Goal: Information Seeking & Learning: Learn about a topic

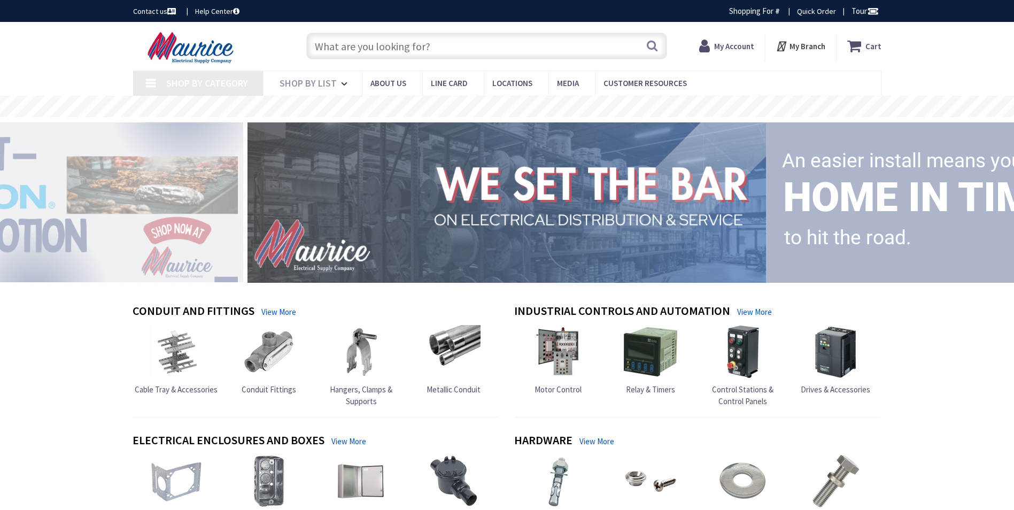
click at [377, 45] on input "text" at bounding box center [486, 46] width 361 height 27
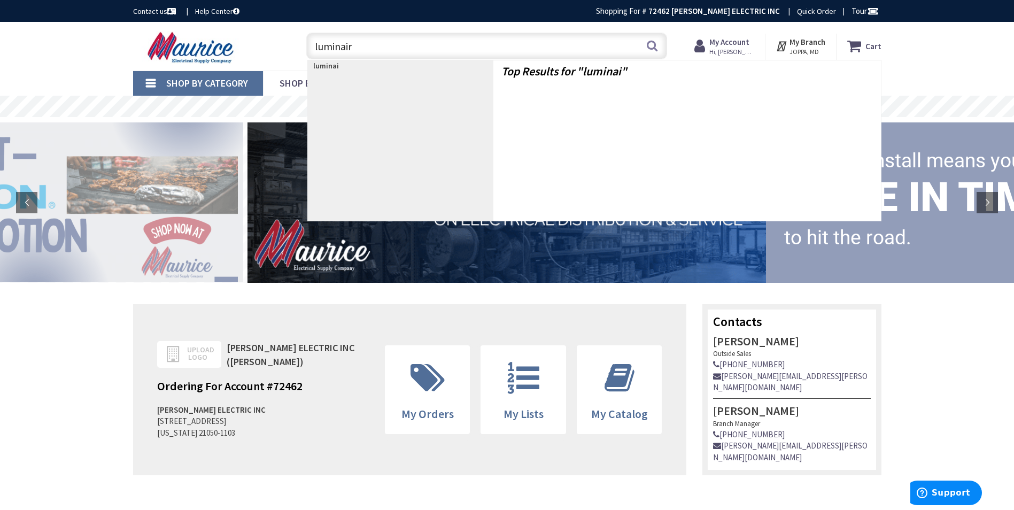
type input "luminairy"
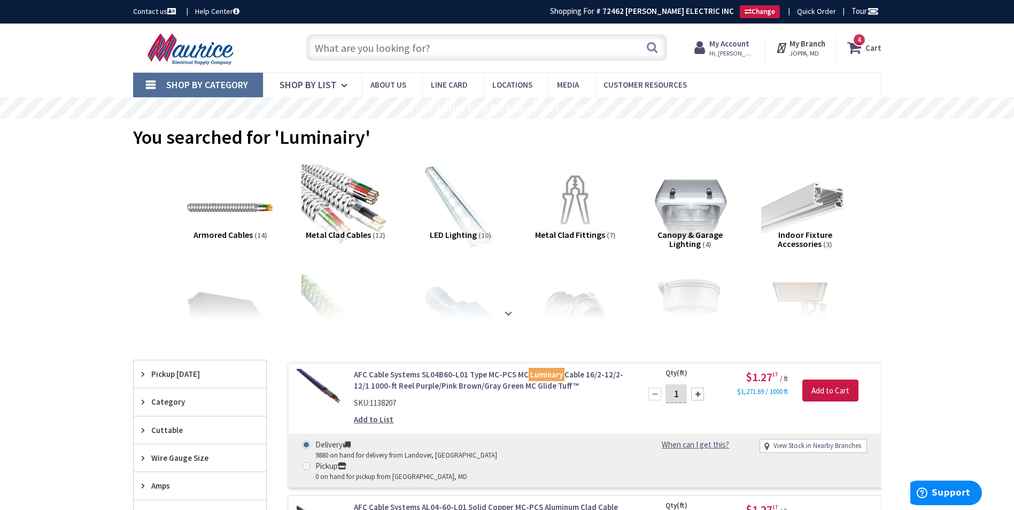
click at [547, 45] on input "text" at bounding box center [486, 47] width 361 height 27
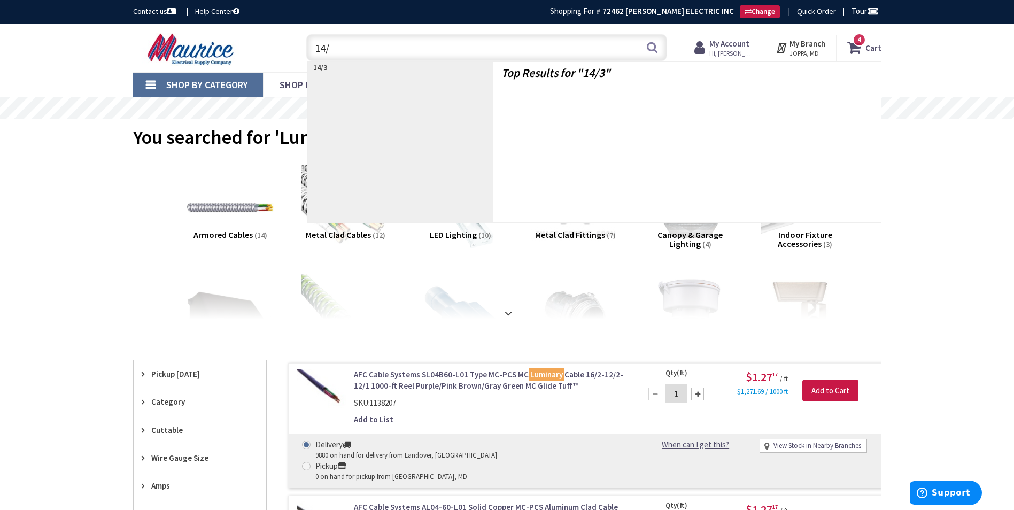
type input "14/4"
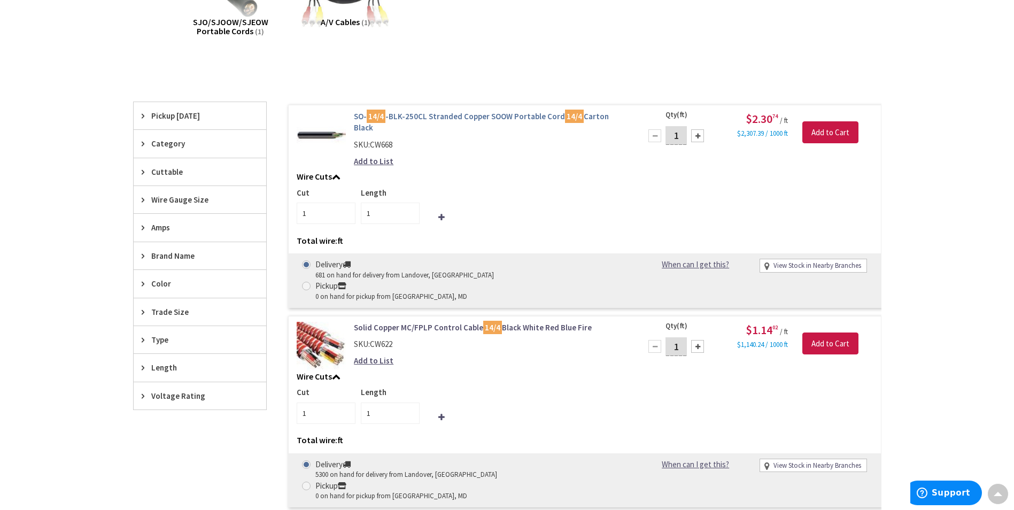
scroll to position [2, 0]
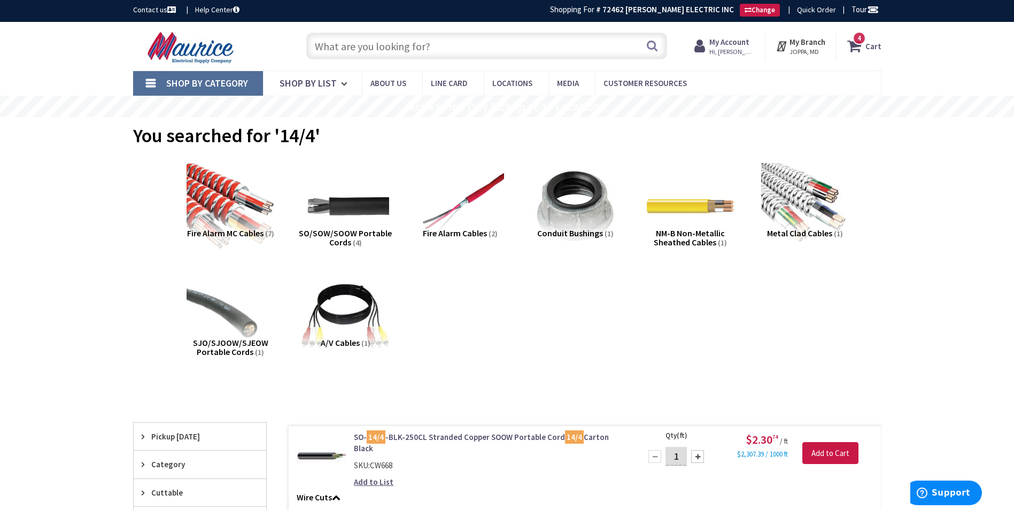
click at [363, 61] on div "Search" at bounding box center [484, 45] width 366 height 34
click at [361, 57] on input "text" at bounding box center [486, 46] width 361 height 27
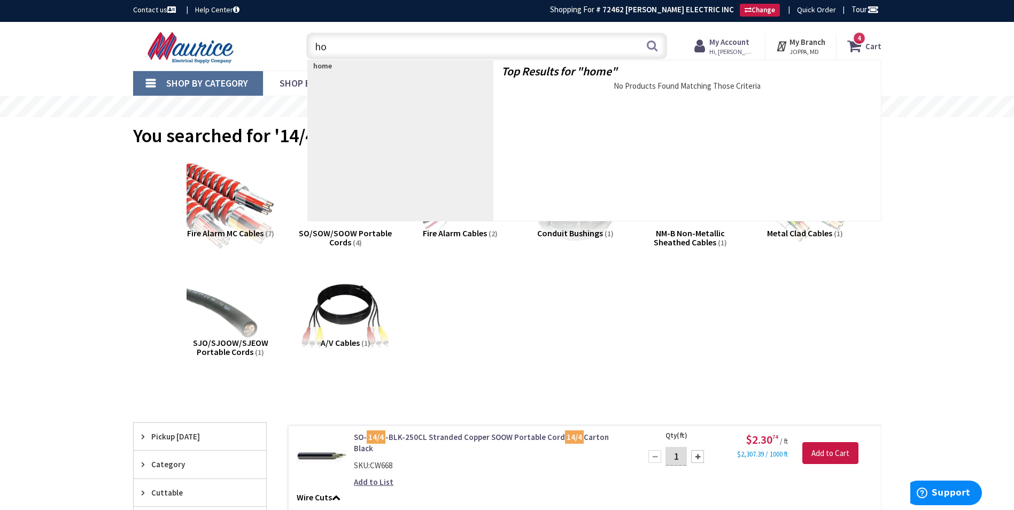
type input "h"
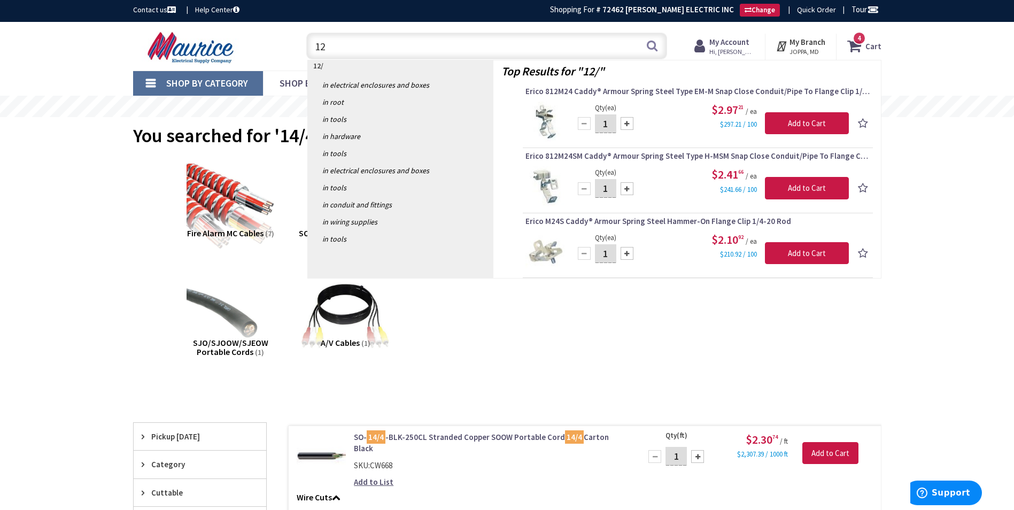
type input "1"
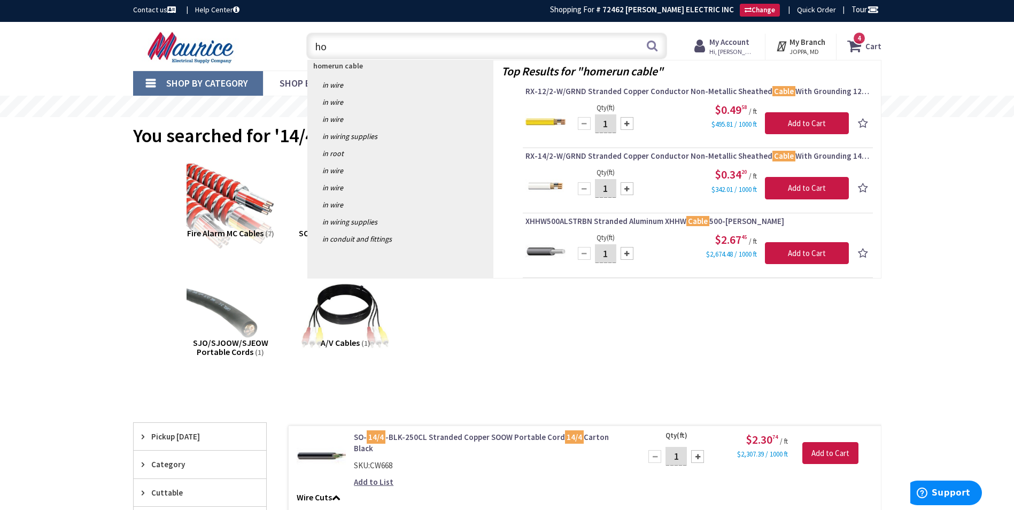
type input "h"
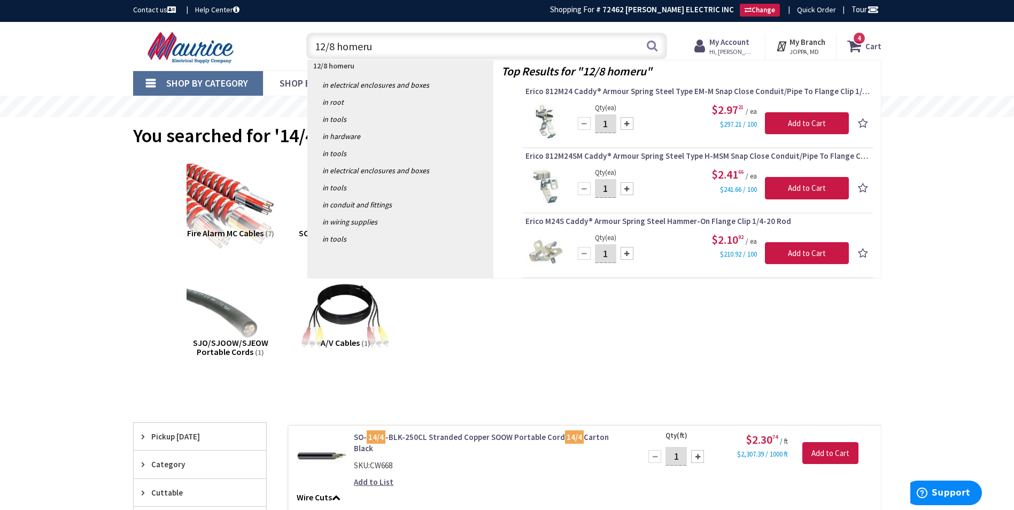
type input "12/8 homerub"
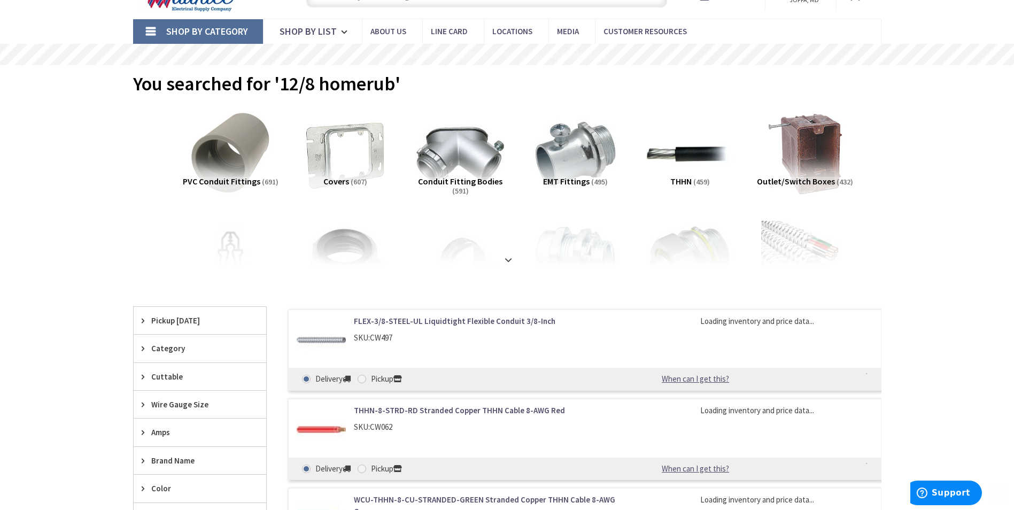
scroll to position [55, 0]
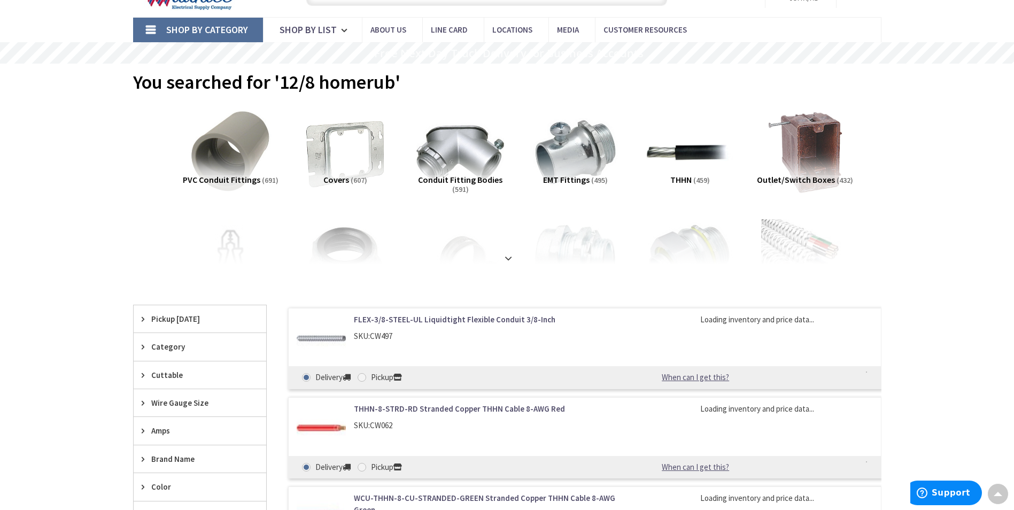
click at [171, 353] on div "Category" at bounding box center [200, 346] width 133 height 27
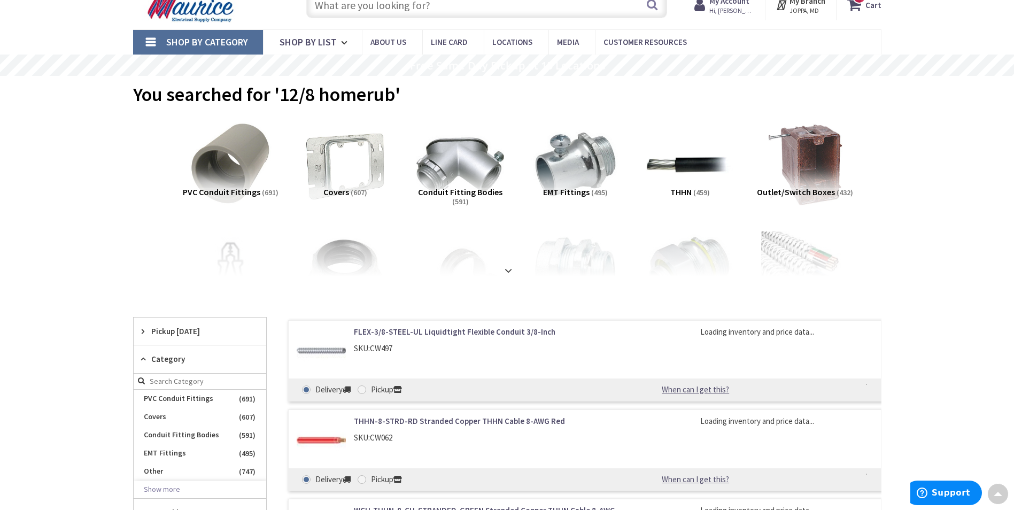
scroll to position [0, 0]
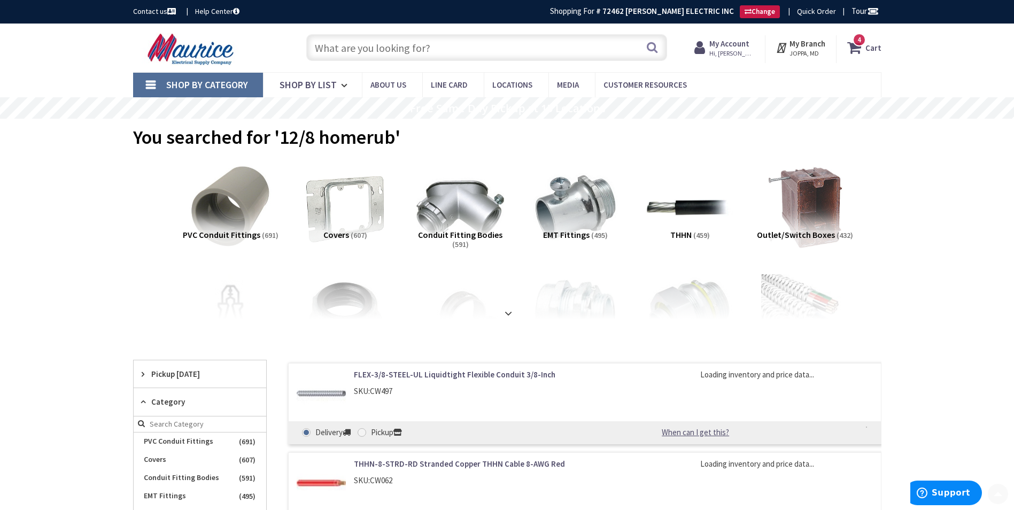
click at [468, 47] on input "text" at bounding box center [486, 47] width 361 height 27
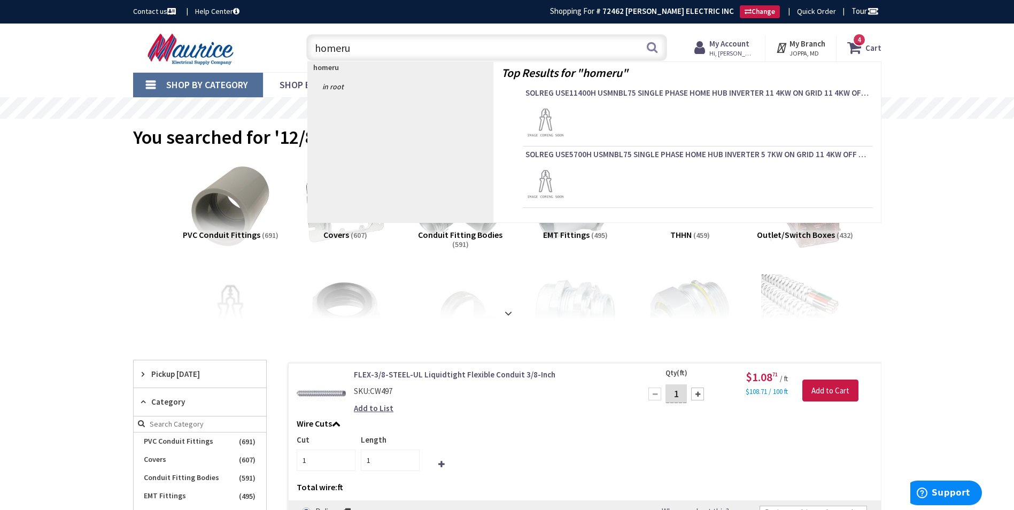
type input "homerun"
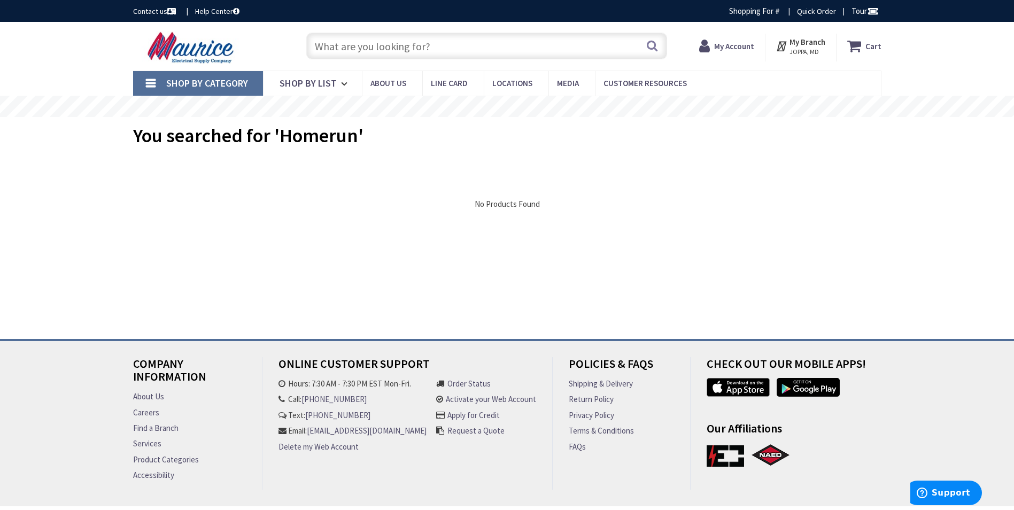
click at [495, 48] on input "text" at bounding box center [486, 46] width 361 height 27
click at [725, 47] on strong "My Account" at bounding box center [734, 46] width 40 height 10
click at [334, 36] on input "text" at bounding box center [486, 46] width 361 height 27
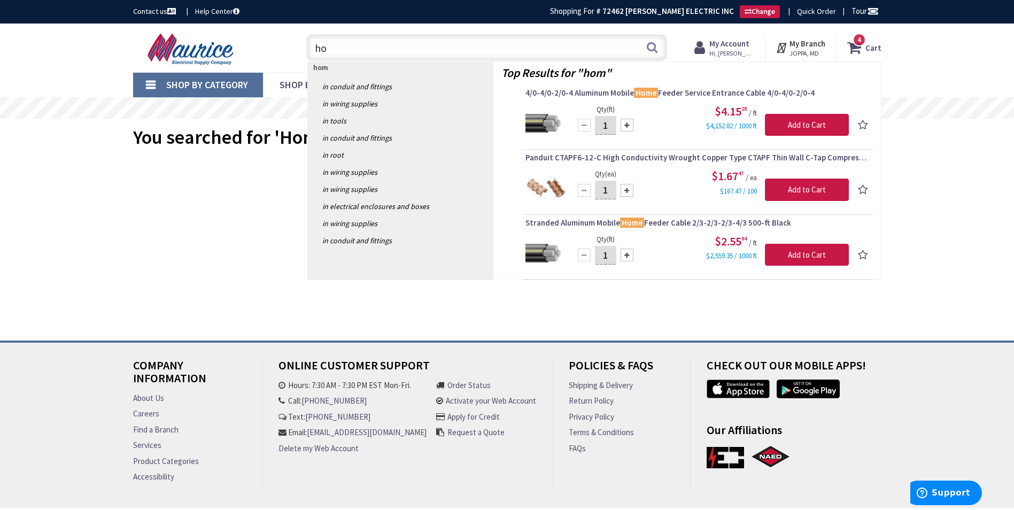
type input "h"
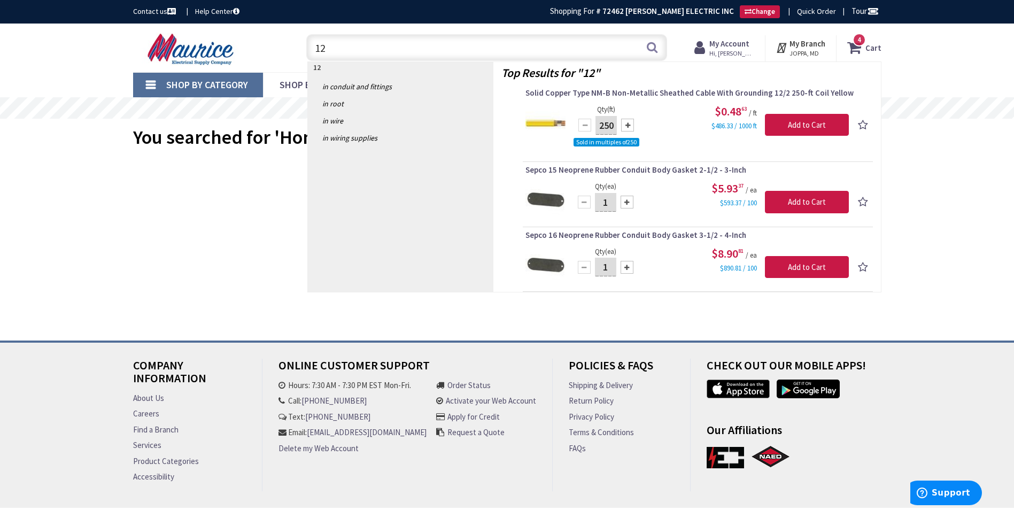
type input "1"
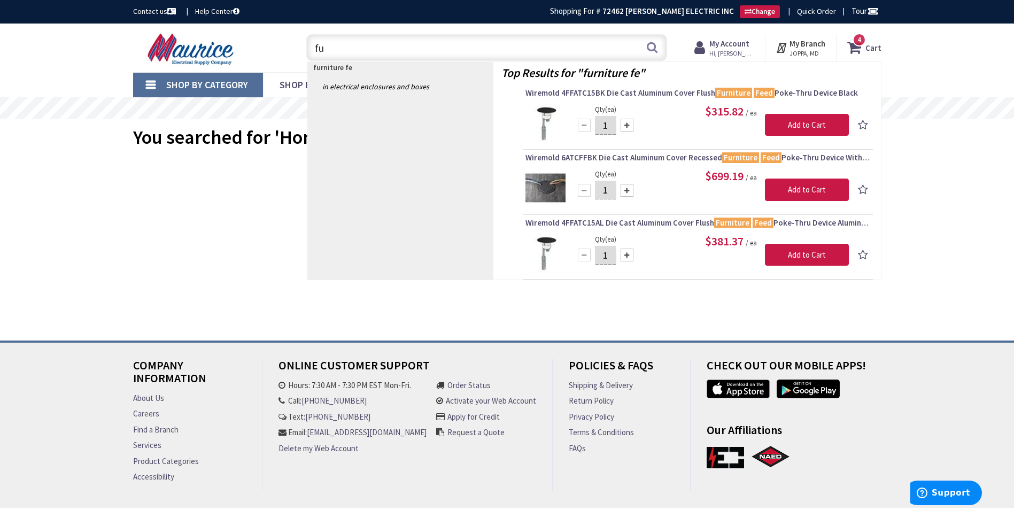
type input "f"
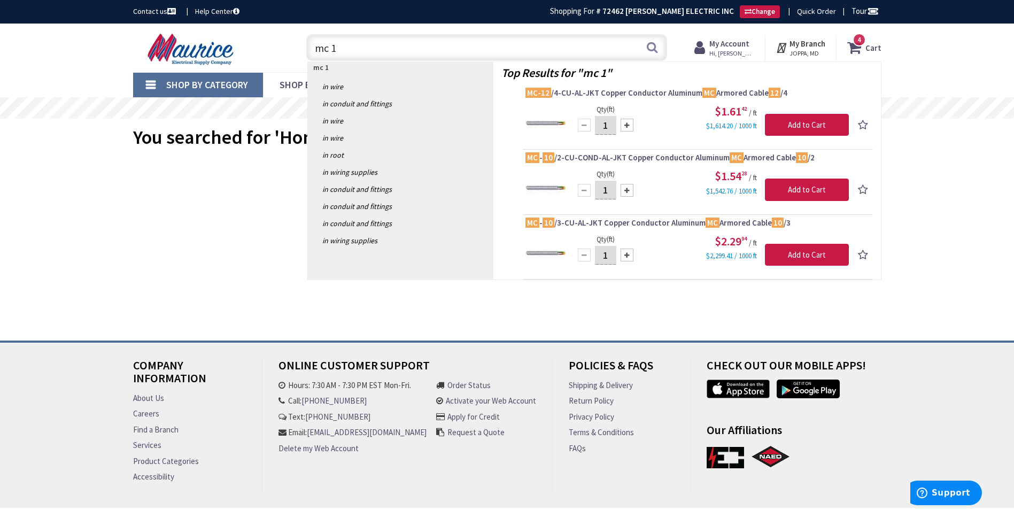
type input "mc"
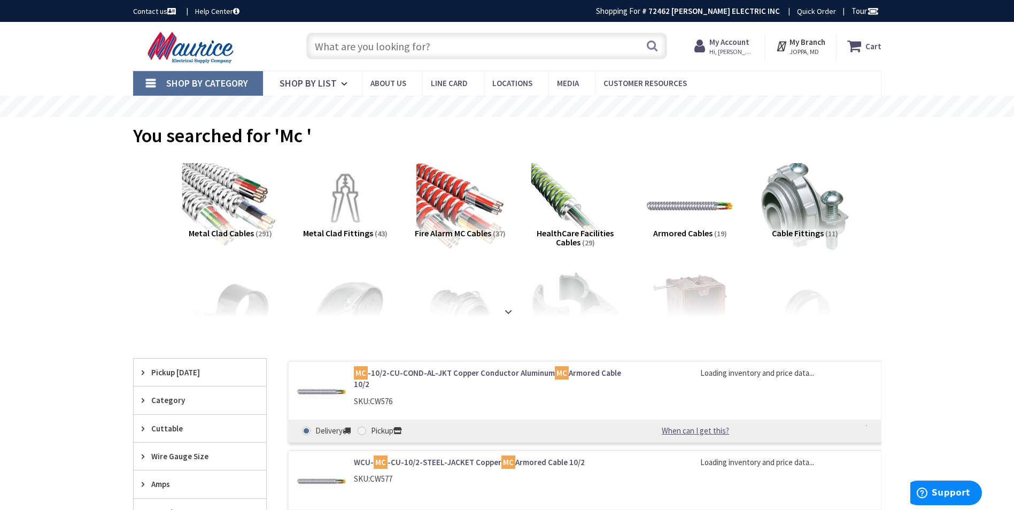
click at [213, 200] on img at bounding box center [230, 206] width 97 height 97
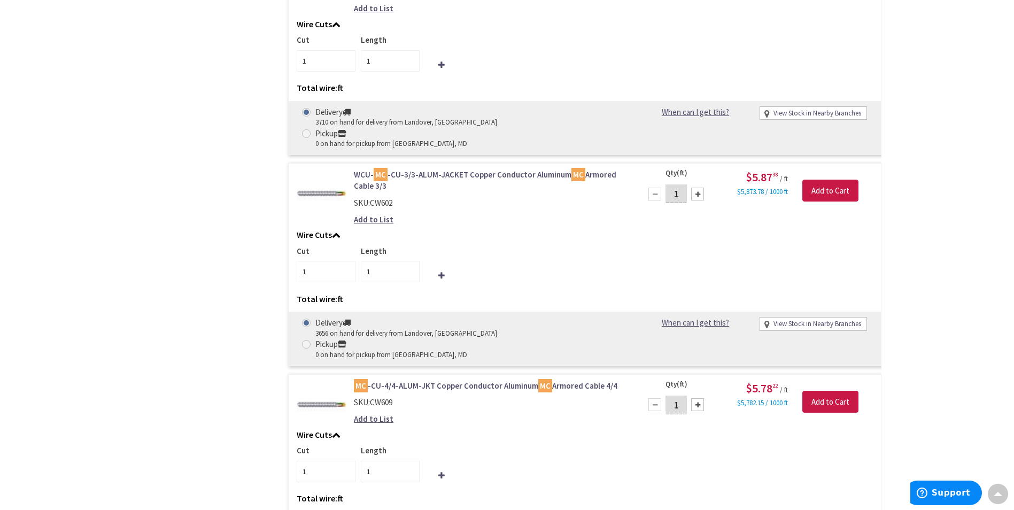
scroll to position [4508, 0]
